Goal: Task Accomplishment & Management: Use online tool/utility

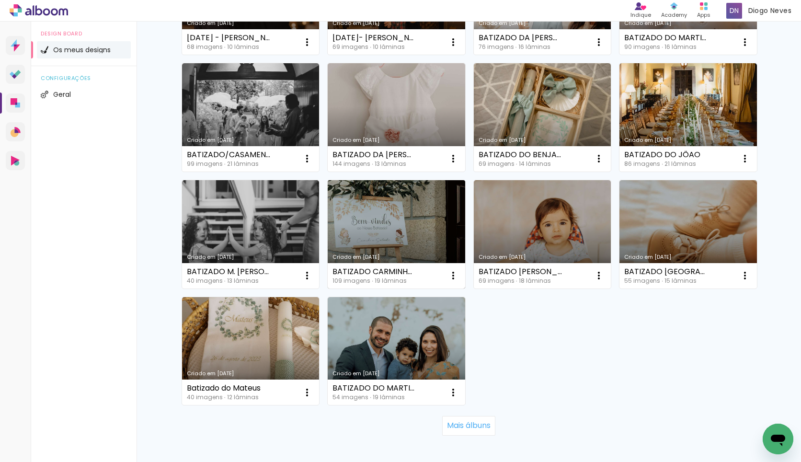
scroll to position [527, 0]
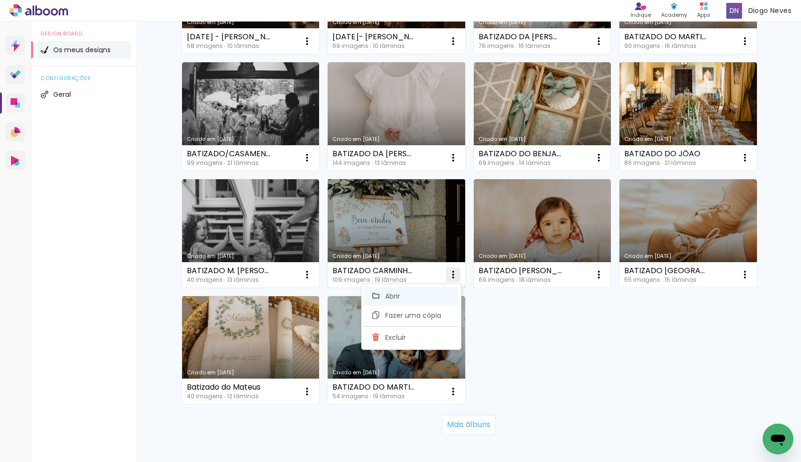
click at [425, 299] on paper-item "Abrir" at bounding box center [411, 296] width 96 height 19
